Goal: Information Seeking & Learning: Learn about a topic

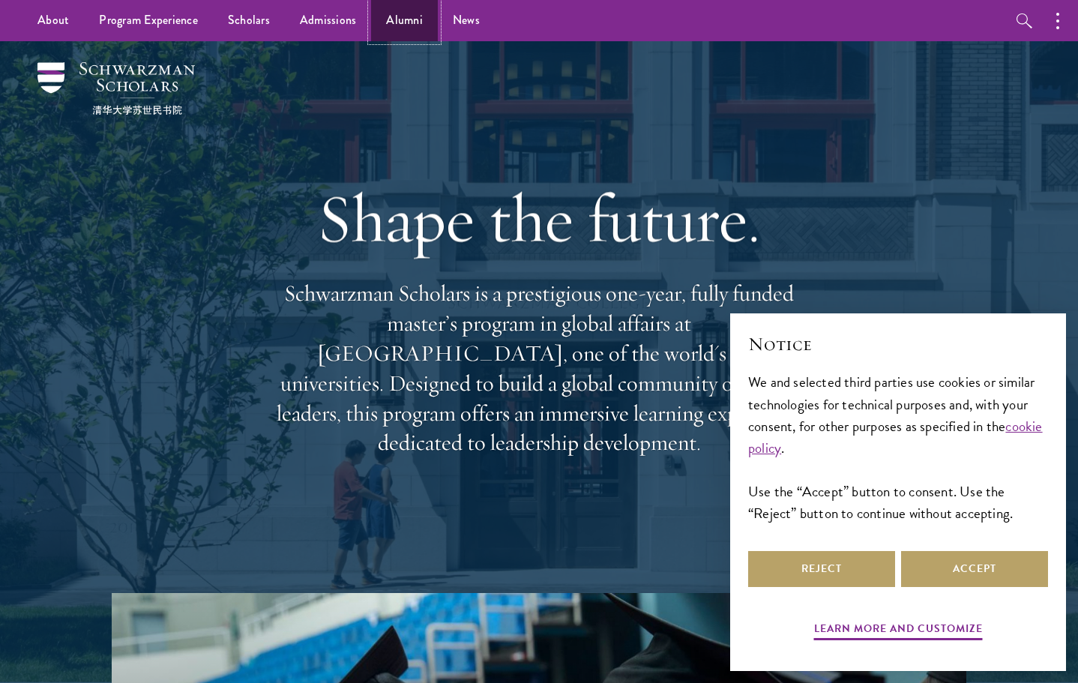
click at [391, 19] on link "Alumni" at bounding box center [404, 20] width 67 height 41
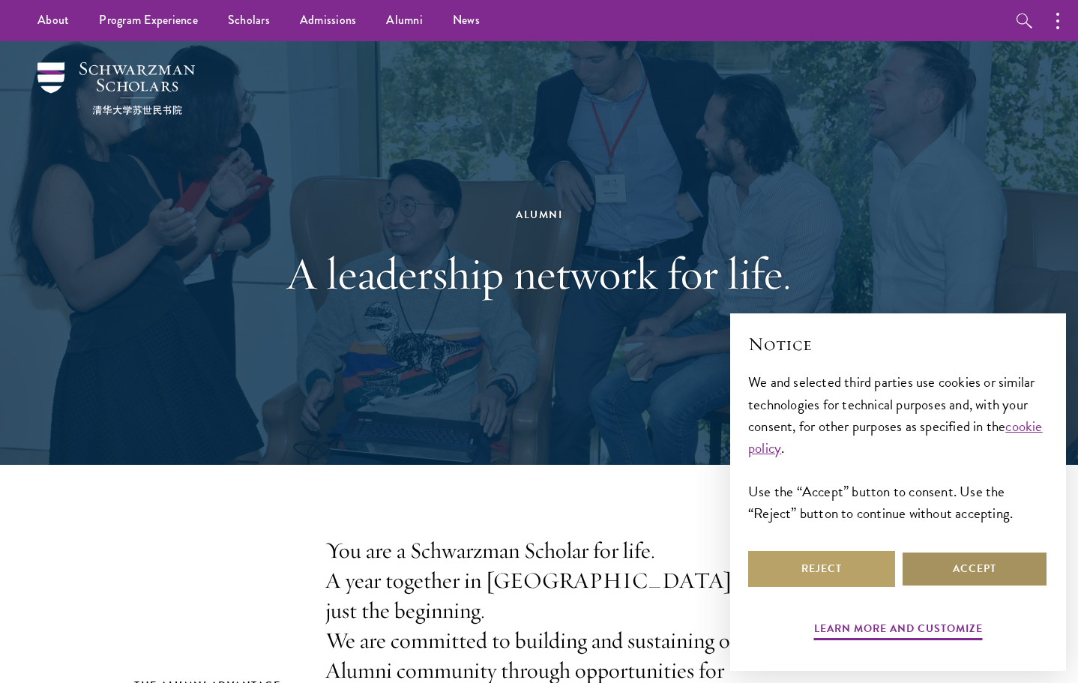
click at [961, 568] on button "Accept" at bounding box center [974, 569] width 147 height 36
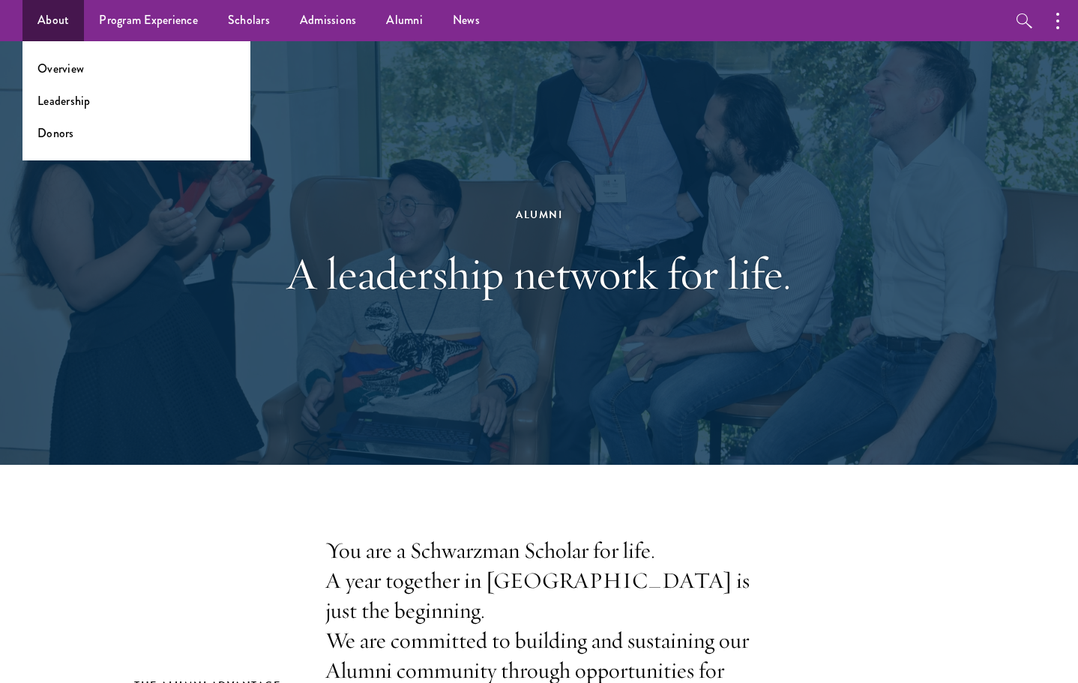
click at [56, 114] on ul "Overview Leadership Donors" at bounding box center [136, 100] width 228 height 119
click at [60, 108] on link "Leadership" at bounding box center [63, 100] width 53 height 17
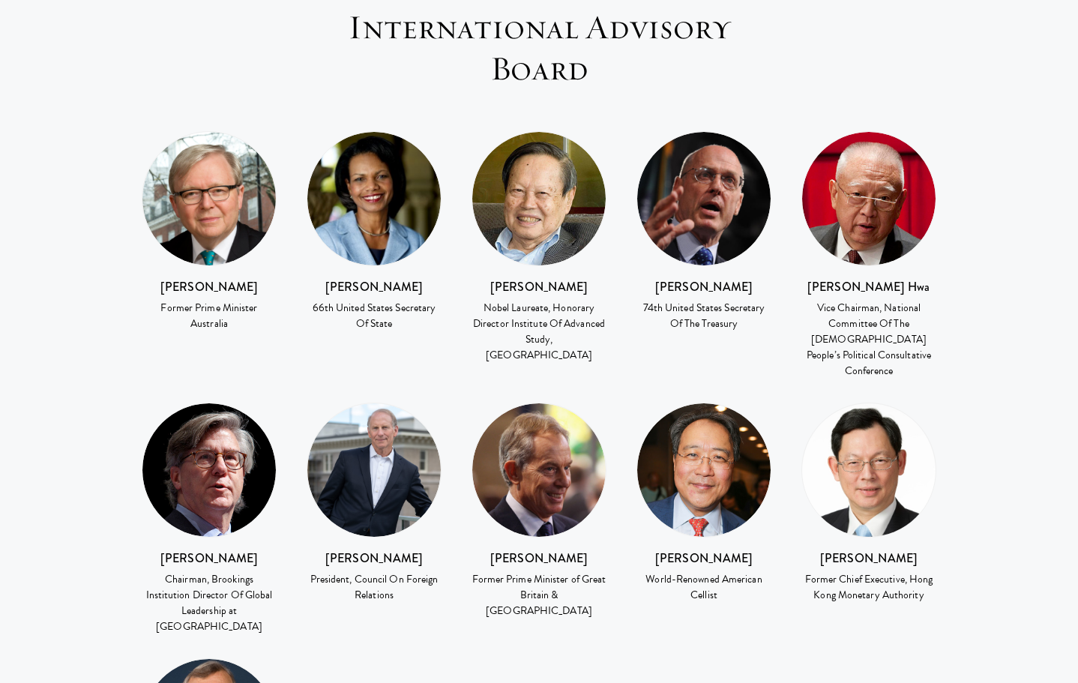
scroll to position [2174, 0]
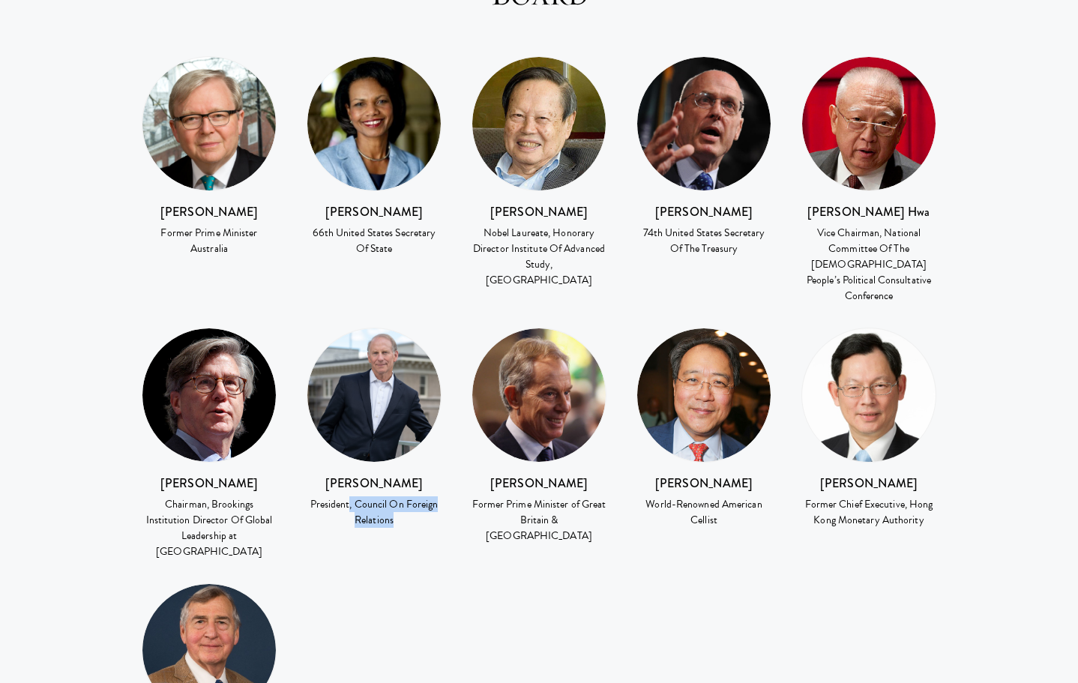
drag, startPoint x: 400, startPoint y: 449, endPoint x: 349, endPoint y: 433, distance: 52.6
click at [349, 496] on div "President, Council On Foreign Relations" at bounding box center [374, 511] width 135 height 31
click at [395, 478] on div "Kevin Rudd Former Prime Minister Australia Condoleezza Rice 66th United States …" at bounding box center [539, 447] width 825 height 783
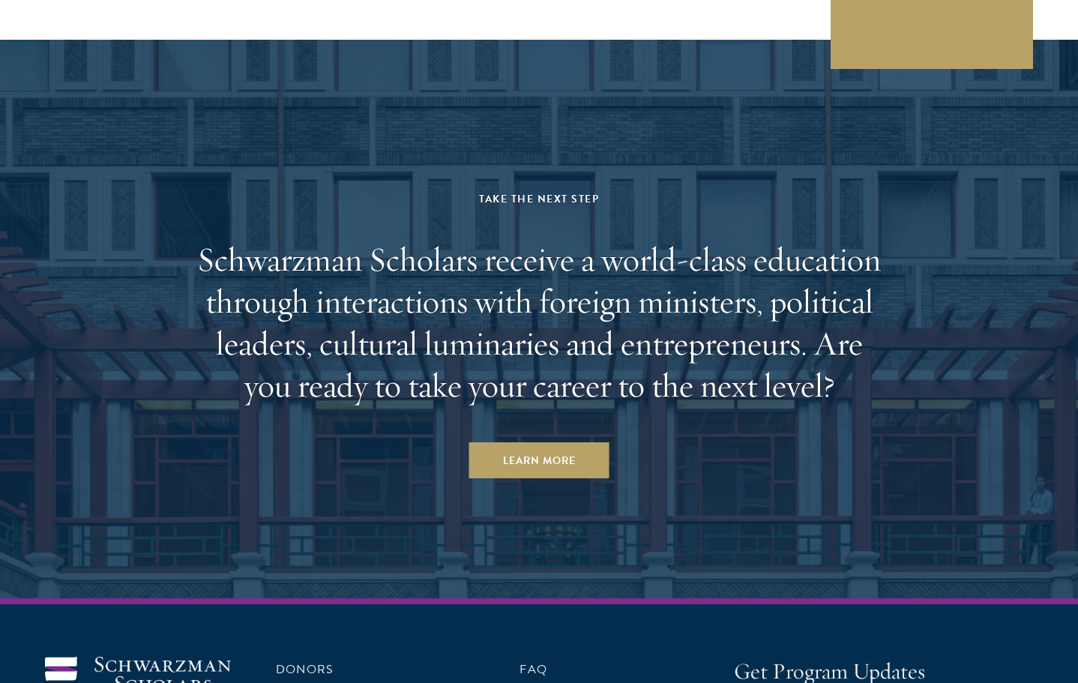
scroll to position [5023, 0]
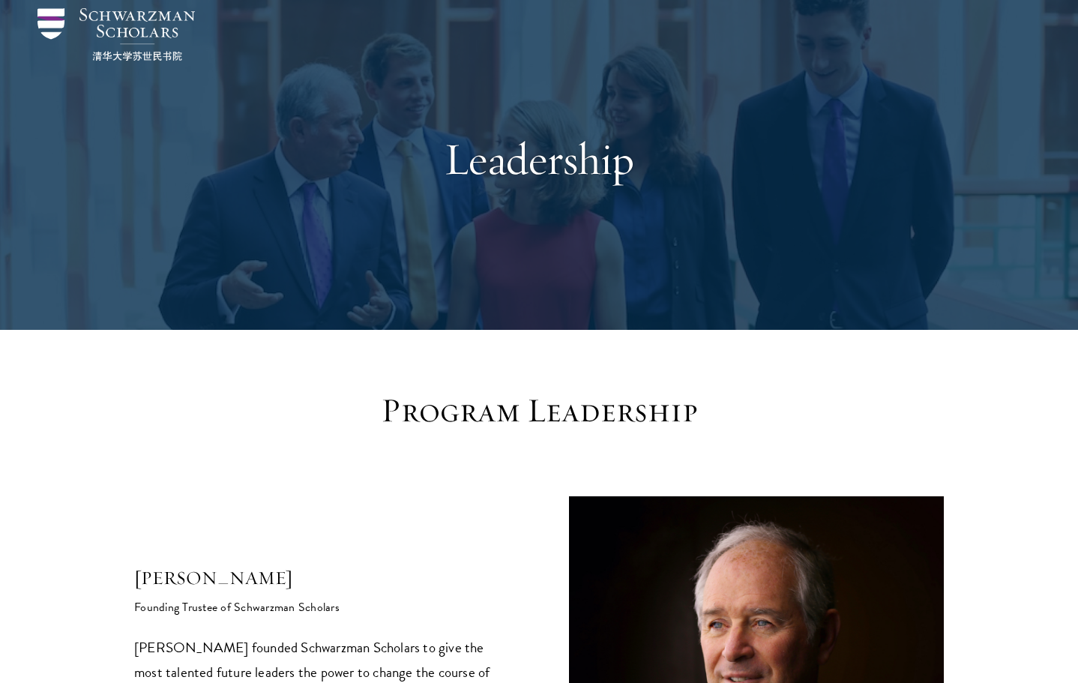
scroll to position [0, 0]
